Goal: Task Accomplishment & Management: Complete application form

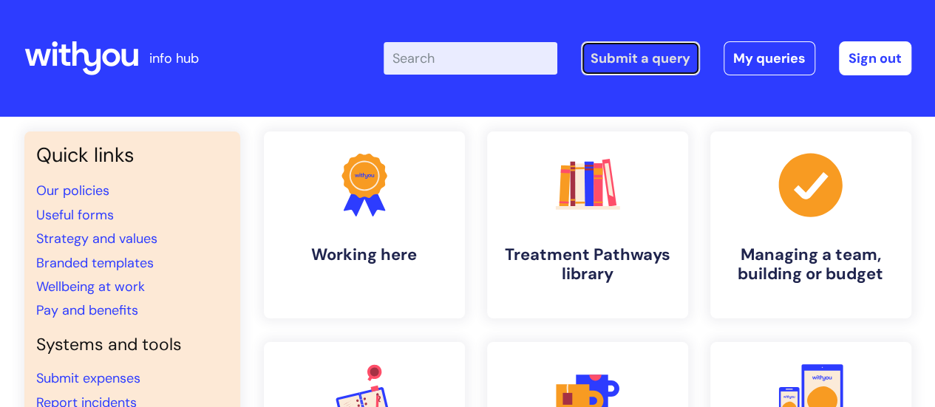
click at [622, 57] on link "Submit a query" at bounding box center [640, 58] width 119 height 34
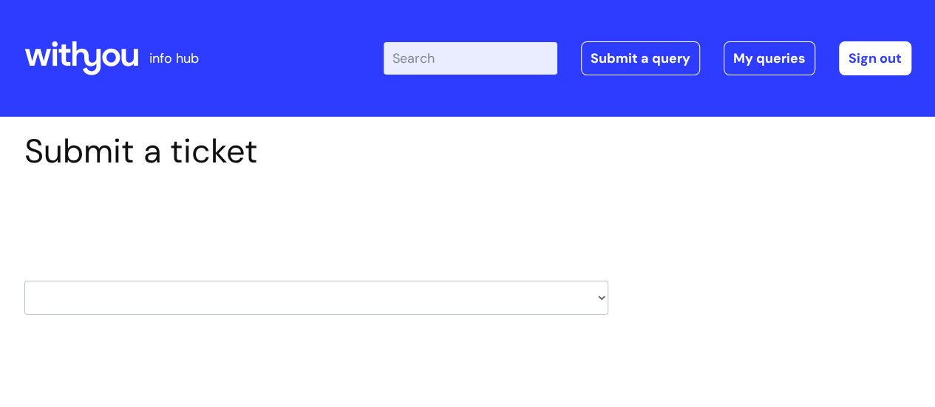
click at [327, 296] on select "HR / People IT and Support Clinical Drug Alerts Finance Accounts Data Support T…" at bounding box center [316, 298] width 584 height 34
select select "finance_accounts"
click at [24, 281] on select "HR / People IT and Support Clinical Drug Alerts Finance Accounts Data Support T…" at bounding box center [316, 298] width 584 height 34
click at [530, 257] on div "HR / People IT and Support Clinical Drug Alerts Finance Accounts Data Support T…" at bounding box center [316, 279] width 584 height 69
select select "80004286527"
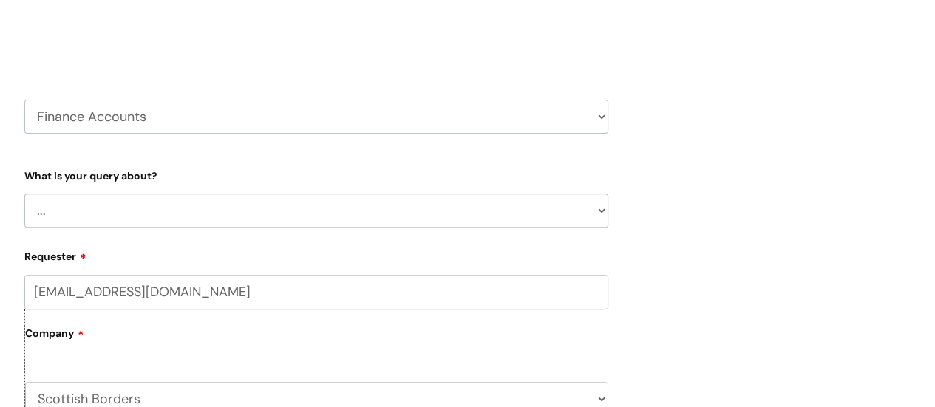
scroll to position [295, 0]
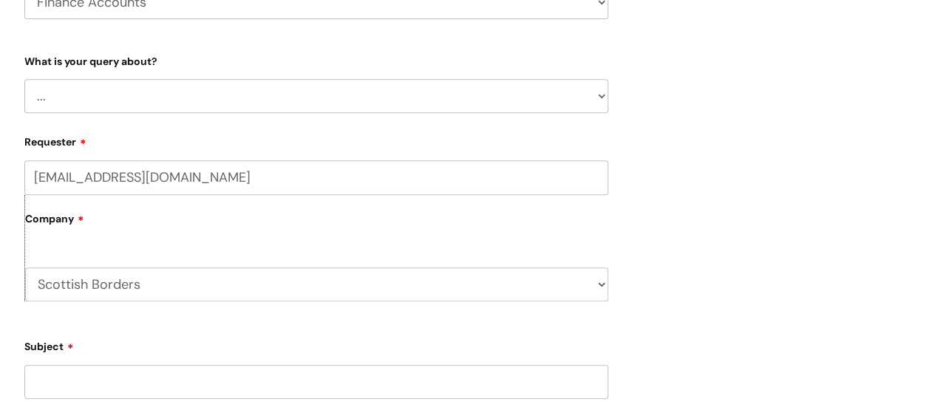
click at [514, 90] on select "... Finance Systems Finance Requests (inc. Expenses) Invoices Research" at bounding box center [316, 96] width 584 height 34
select select "Finance Requests (inc. Expenses)"
click at [24, 79] on select "... Finance Systems Finance Requests (inc. Expenses) Invoices Research" at bounding box center [316, 96] width 584 height 34
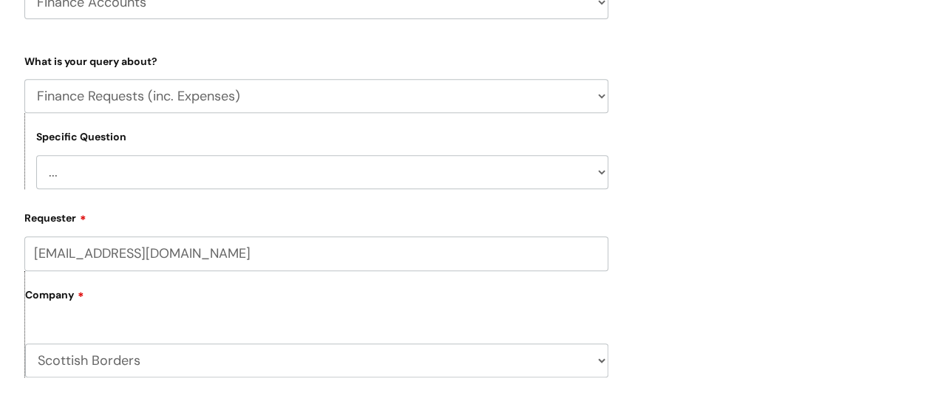
click at [722, 131] on div "Submit a ticket Select issue type HR / People IT and Support Clinical Drug Aler…" at bounding box center [467, 319] width 909 height 966
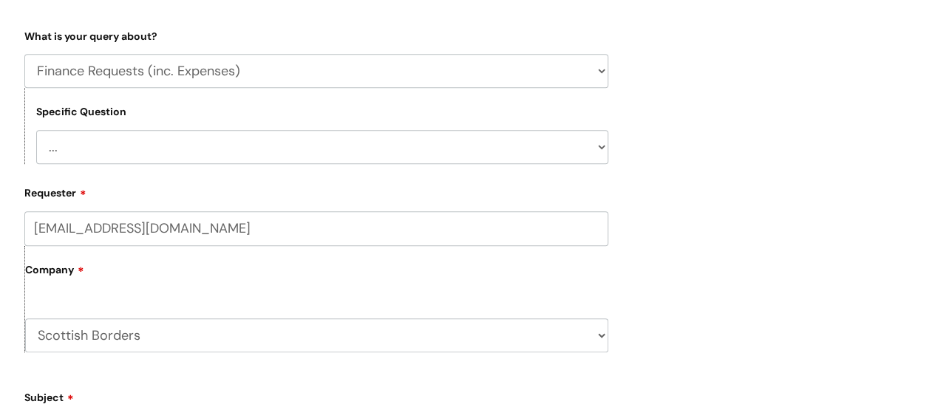
scroll to position [325, 0]
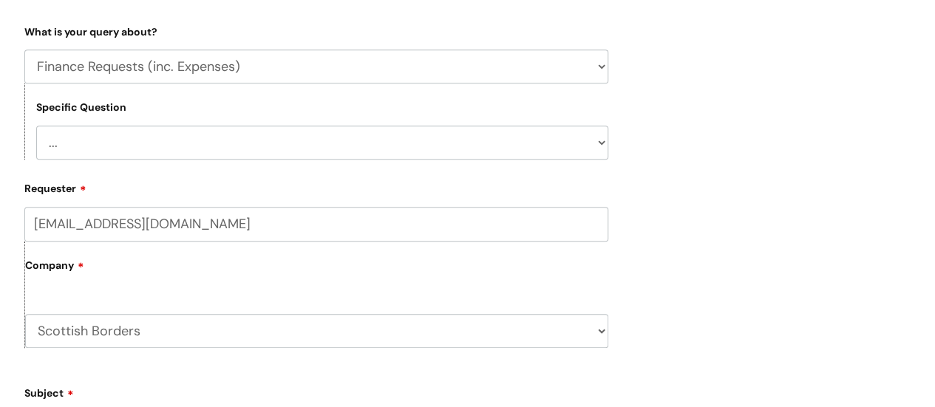
click at [545, 136] on select "... Budgets Expenses Getting Edits/Revisions New Supplier Purchase cards/ [PERS…" at bounding box center [322, 143] width 572 height 34
click at [36, 126] on select "... Budgets Expenses Getting Edits/Revisions New Supplier Purchase cards/ [PERS…" at bounding box center [322, 143] width 572 height 34
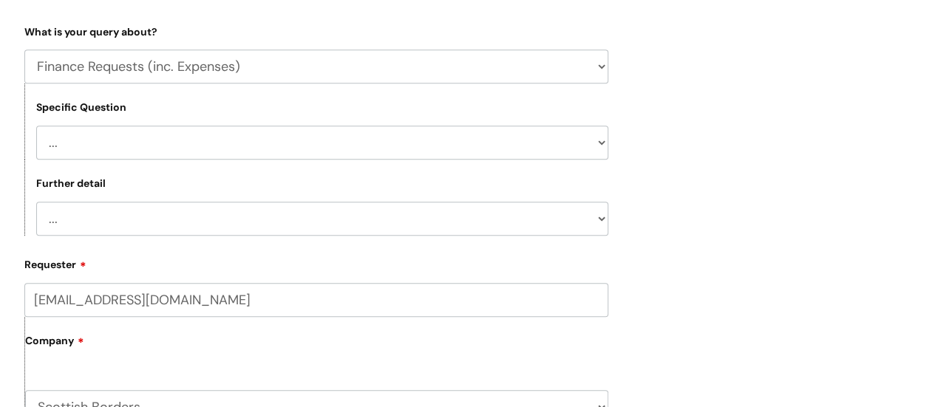
click at [496, 139] on select "... Budgets Expenses Getting Edits/Revisions New Supplier Purchase cards/ [PERS…" at bounding box center [322, 143] width 572 height 34
select select "Budgets"
click at [36, 126] on select "... Budgets Expenses Getting Edits/Revisions New Supplier Purchase cards/ [PERS…" at bounding box center [322, 143] width 572 height 34
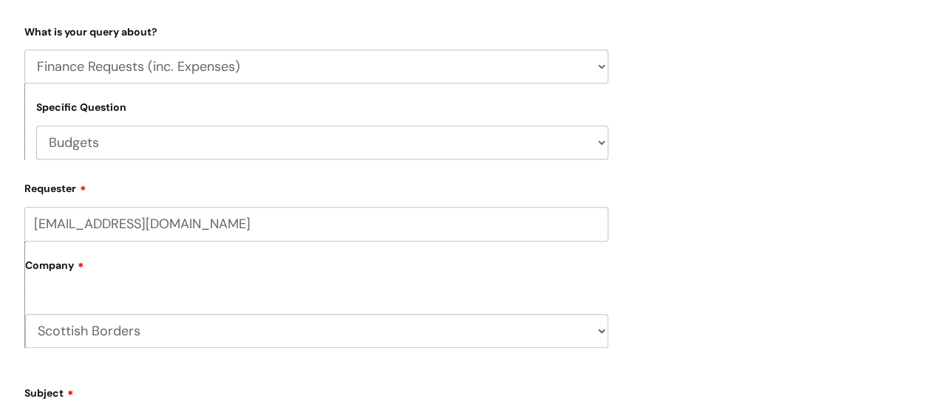
click at [638, 174] on div "Submit a ticket Select issue type HR / People IT and Support Clinical Drug Aler…" at bounding box center [467, 289] width 909 height 966
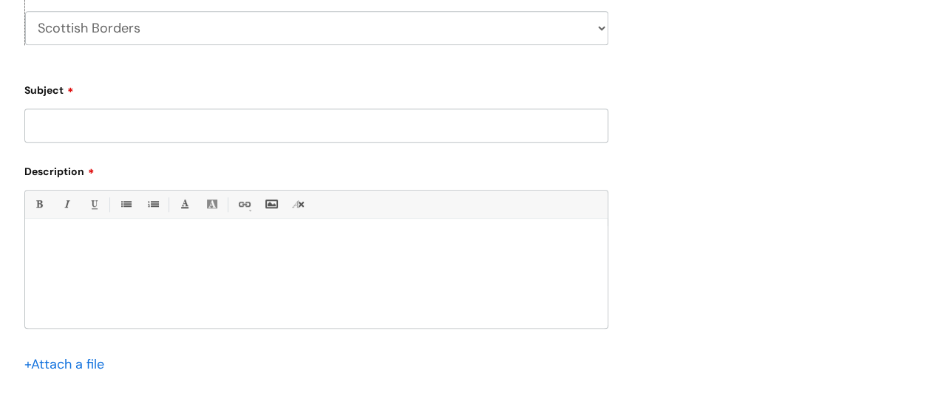
scroll to position [680, 0]
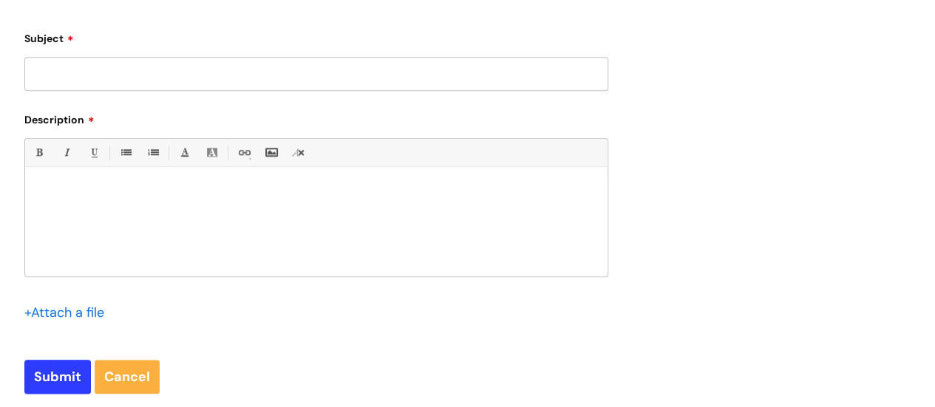
click at [259, 79] on input "Subject" at bounding box center [316, 74] width 584 height 34
type input "Donation"
click at [192, 188] on p at bounding box center [316, 191] width 560 height 13
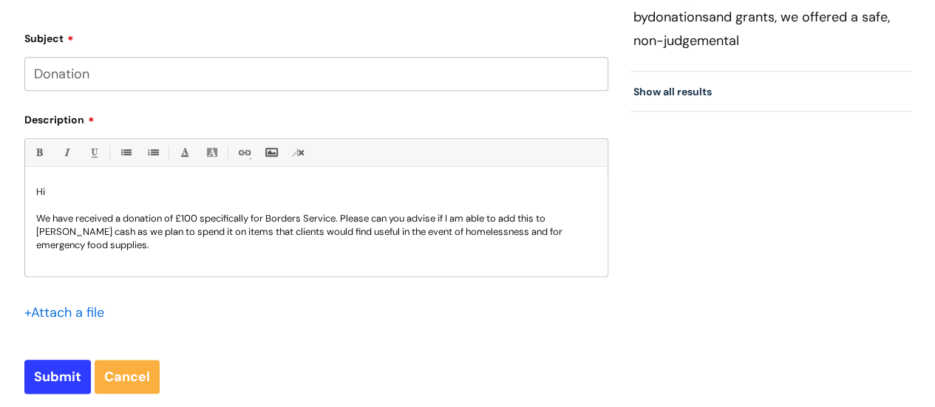
click at [493, 230] on p "We have received a donation of £100 specifically for Borders Service. Please ca…" at bounding box center [316, 232] width 560 height 40
click at [394, 235] on p "We have received a donation of £100 specifically for Borders Service. Please ca…" at bounding box center [316, 232] width 560 height 40
click at [264, 236] on p "We have received a donation of £100 specifically for Borders Service. Please ca…" at bounding box center [316, 232] width 560 height 40
click at [228, 247] on p "We have received a donation of £100 specifically for Borders Service. Please ca…" at bounding box center [316, 232] width 560 height 40
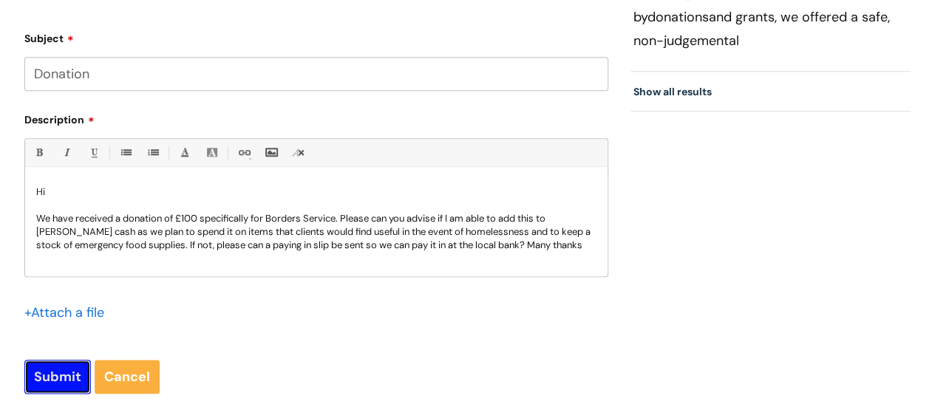
click at [64, 375] on input "Submit" at bounding box center [57, 377] width 66 height 34
type input "Please Wait..."
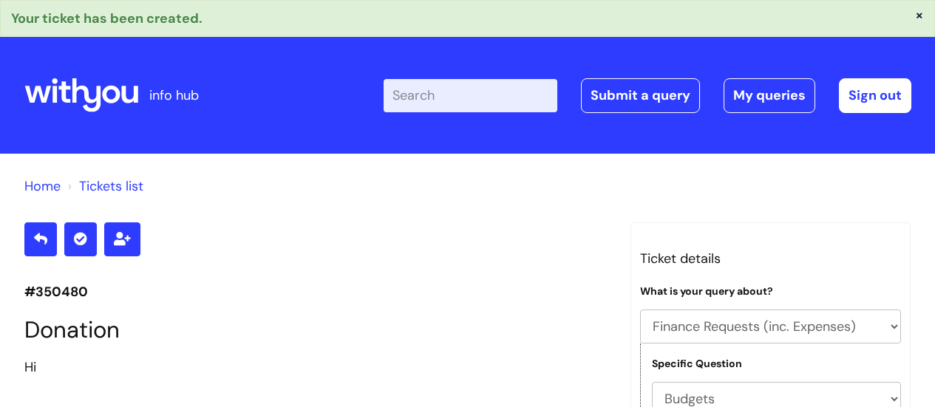
select select "Finance Requests (inc. Expenses)"
select select "Budgets"
